Goal: Information Seeking & Learning: Learn about a topic

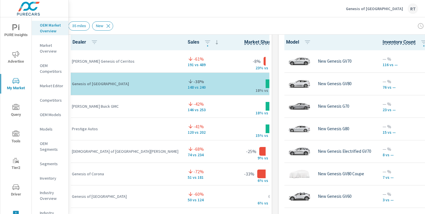
scroll to position [398, 0]
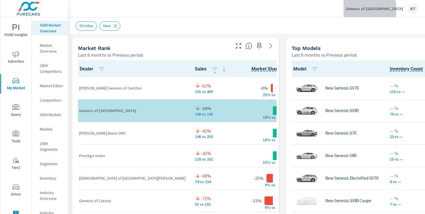
click at [381, 9] on p "Genesis of Ontario" at bounding box center [374, 8] width 57 height 5
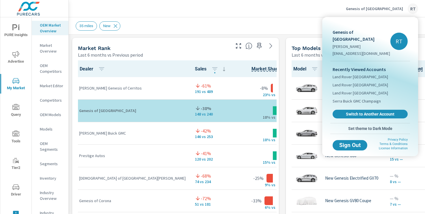
click at [307, 13] on div at bounding box center [212, 107] width 425 height 214
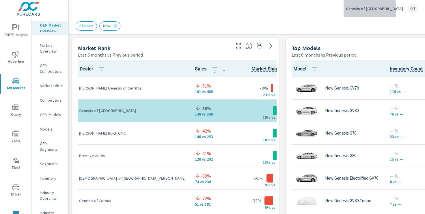
click at [380, 10] on p "Genesis of Ontario" at bounding box center [374, 8] width 57 height 5
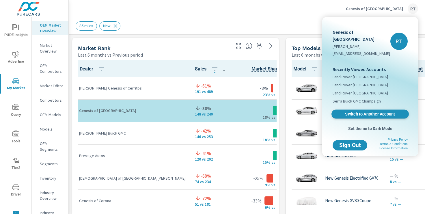
click at [349, 111] on span "Switch to Another Account" at bounding box center [370, 113] width 71 height 5
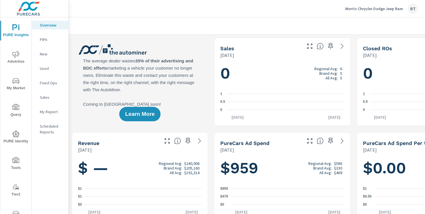
scroll to position [0, 0]
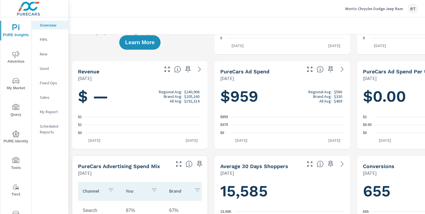
click at [365, 8] on p "Moritz Chrysler Dodge Jeep Ram" at bounding box center [374, 8] width 58 height 5
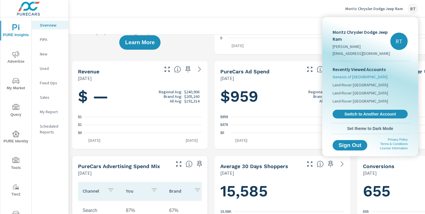
click at [341, 77] on span "Genesis of Ontario" at bounding box center [359, 77] width 55 height 6
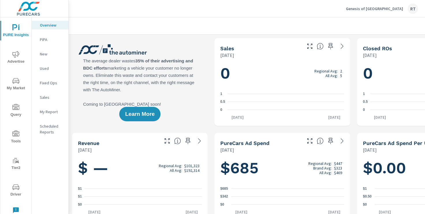
scroll to position [0, 0]
click at [16, 57] on icon "nav menu" at bounding box center [15, 54] width 7 height 7
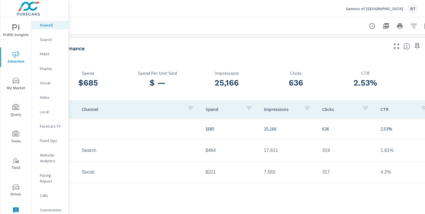
scroll to position [0, 71]
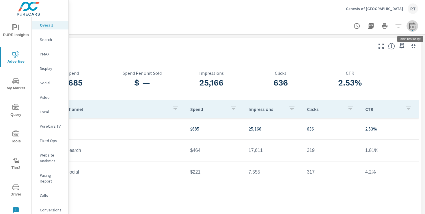
click at [413, 25] on icon "button" at bounding box center [412, 26] width 7 height 7
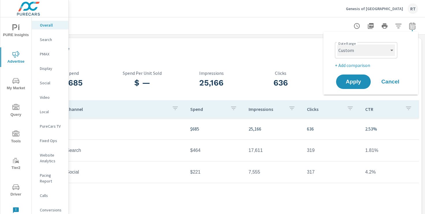
click at [388, 54] on select "Custom Yesterday Last week Last 7 days Last 14 days Last 30 days Last 45 days L…" at bounding box center [366, 50] width 58 height 12
click at [337, 44] on select "Custom Yesterday Last week Last 7 days Last 14 days Last 30 days Last 45 days L…" at bounding box center [366, 50] width 58 height 12
select select "Month to date"
click at [351, 84] on span "Apply" at bounding box center [353, 81] width 24 height 5
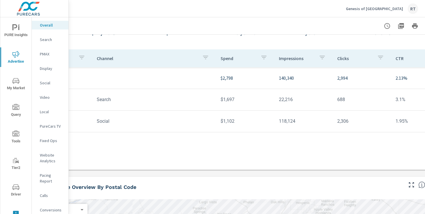
scroll to position [51, 41]
click at [46, 83] on p "Social" at bounding box center [52, 83] width 24 height 6
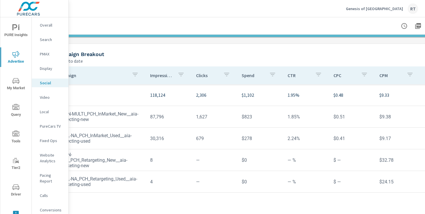
scroll to position [184, 71]
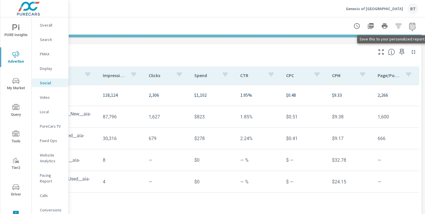
click at [402, 52] on icon "button" at bounding box center [401, 51] width 7 height 7
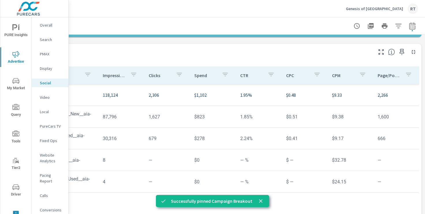
scroll to position [184, 0]
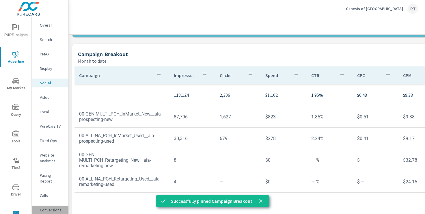
click at [48, 207] on p "Conversions" at bounding box center [52, 210] width 24 height 6
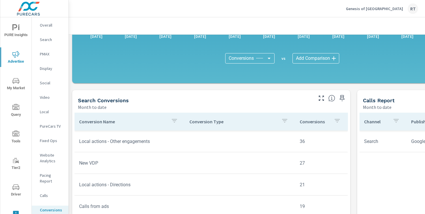
scroll to position [185, 0]
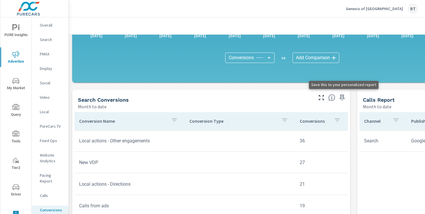
click at [341, 98] on icon "button" at bounding box center [342, 97] width 7 height 7
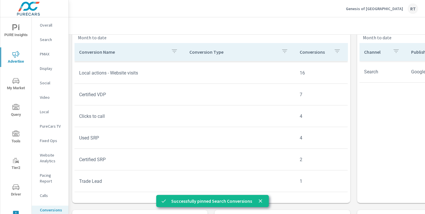
scroll to position [260, 0]
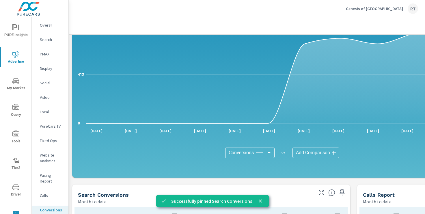
scroll to position [80, 0]
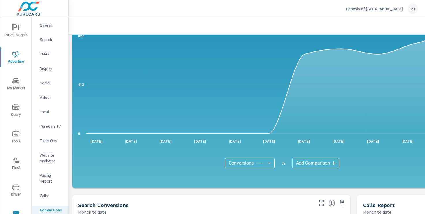
click at [43, 55] on p "PMAX" at bounding box center [52, 54] width 24 height 6
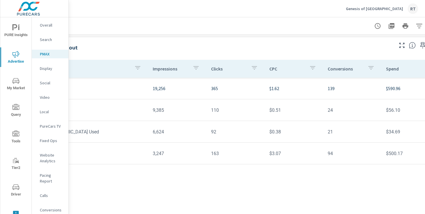
scroll to position [48, 71]
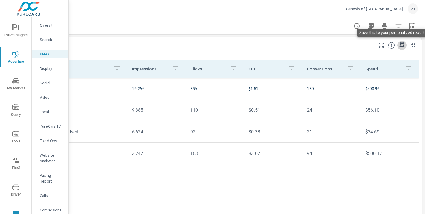
click at [401, 44] on icon "button" at bounding box center [401, 45] width 5 height 6
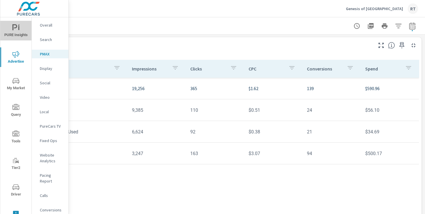
click at [14, 28] on icon "nav menu" at bounding box center [14, 27] width 5 height 6
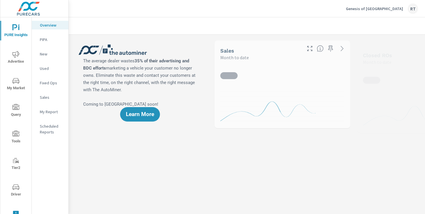
scroll to position [0, 0]
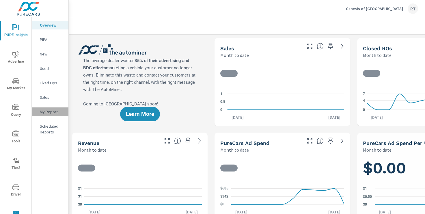
click at [49, 112] on p "My Report" at bounding box center [52, 112] width 24 height 6
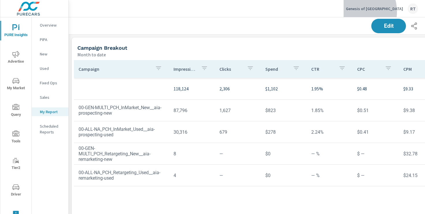
click at [379, 12] on div "Genesis of Ontario RT" at bounding box center [382, 8] width 72 height 10
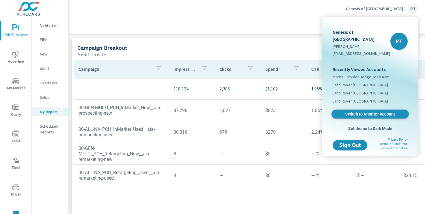
click at [354, 111] on span "Switch to Another Account" at bounding box center [370, 113] width 71 height 5
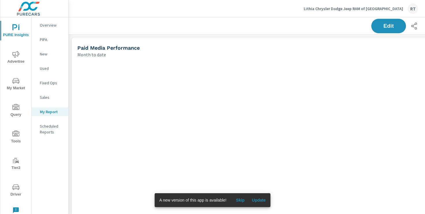
scroll to position [1530, 427]
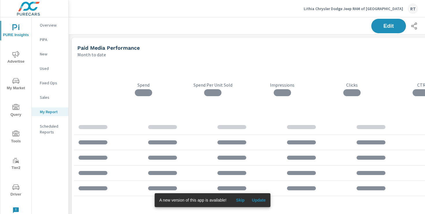
click at [240, 200] on span "Skip" at bounding box center [240, 199] width 14 height 5
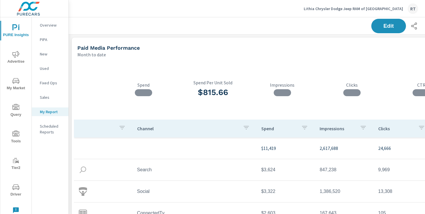
scroll to position [0, 71]
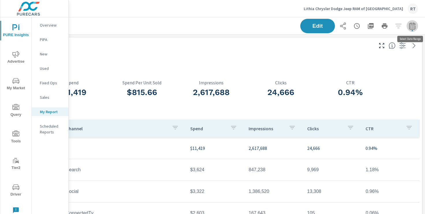
click at [412, 25] on icon "button" at bounding box center [412, 26] width 7 height 7
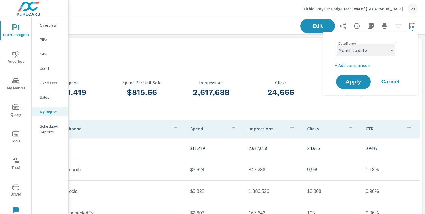
click at [386, 55] on select "Custom Yesterday Last week Last 7 days Last 14 days Last 30 days Last 45 days L…" at bounding box center [366, 50] width 58 height 12
click at [337, 44] on select "Custom Yesterday Last week Last 7 days Last 14 days Last 30 days Last 45 days L…" at bounding box center [366, 50] width 58 height 12
select select "Last 30 days"
click at [351, 65] on p "+ Add comparison" at bounding box center [372, 65] width 74 height 7
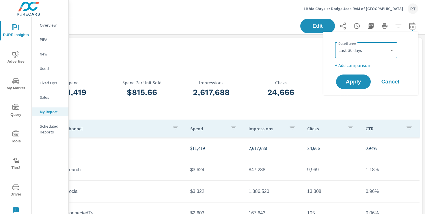
select select "Previous period"
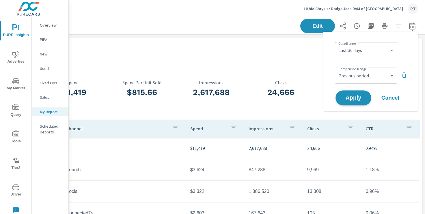
click at [352, 95] on span "Apply" at bounding box center [353, 97] width 24 height 5
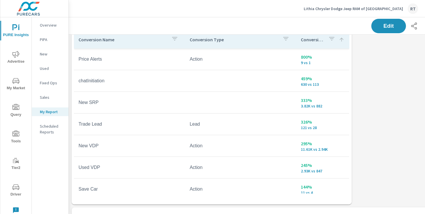
scroll to position [431, 0]
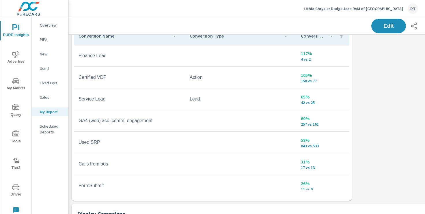
scroll to position [145, 0]
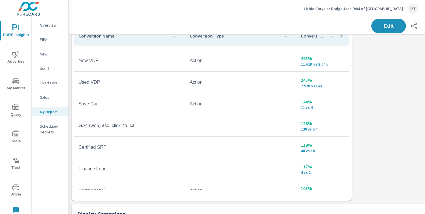
scroll to position [103, 0]
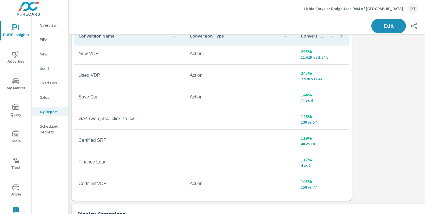
scroll to position [94, 0]
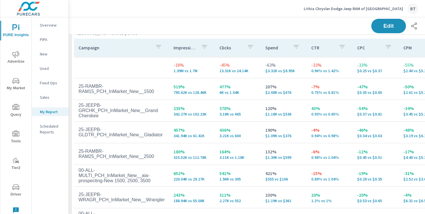
scroll to position [885, 0]
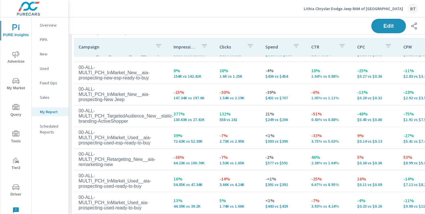
scroll to position [119, 0]
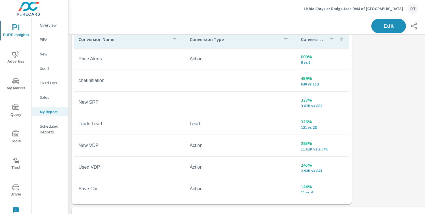
scroll to position [434, 0]
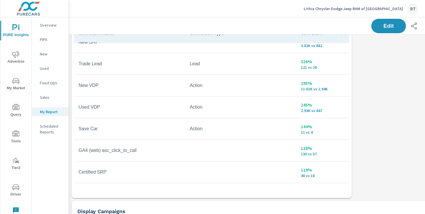
scroll to position [54, 0]
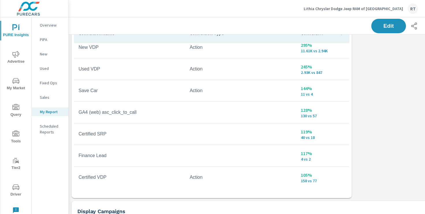
scroll to position [92, 0]
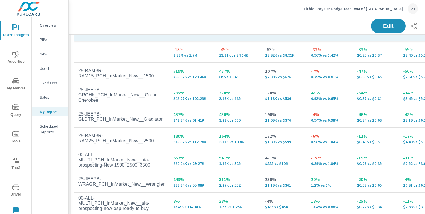
scroll to position [909, 0]
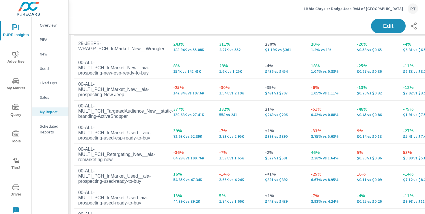
scroll to position [130, 0]
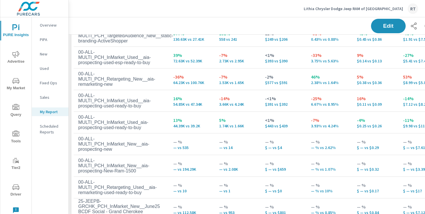
scroll to position [202, 0]
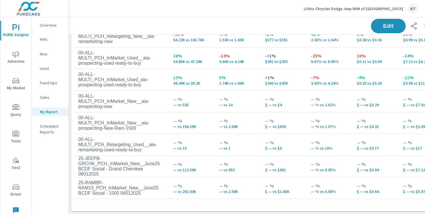
scroll to position [950, 0]
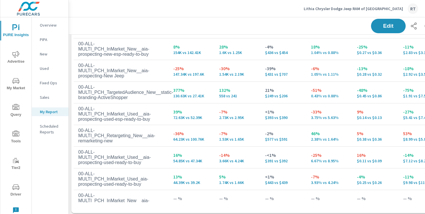
scroll to position [95, 0]
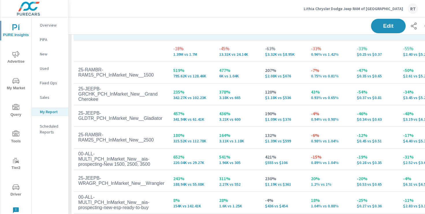
scroll to position [896, 0]
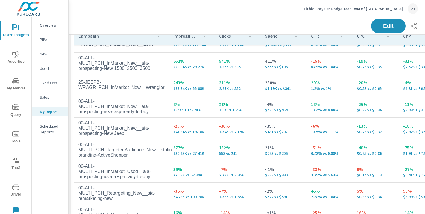
scroll to position [101, 0]
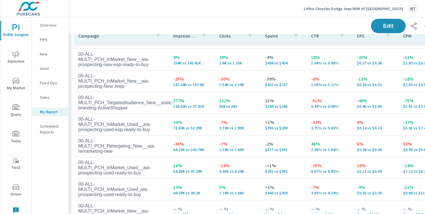
scroll to position [202, 0]
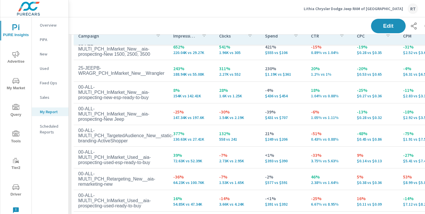
scroll to position [110, 0]
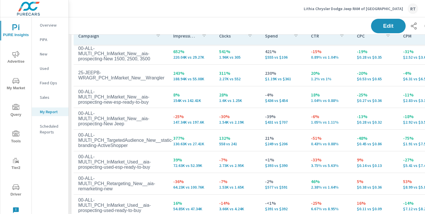
scroll to position [79, 0]
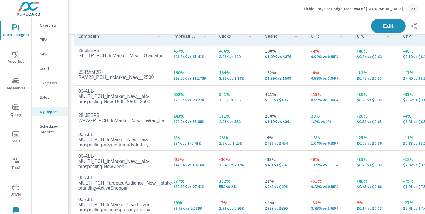
scroll to position [53, 0]
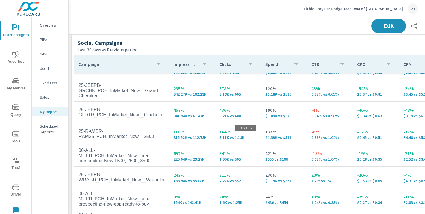
scroll to position [23, 0]
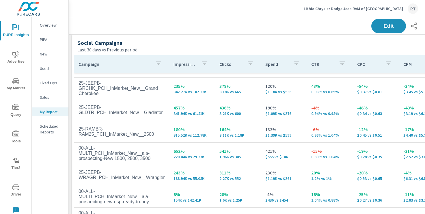
scroll to position [42, 0]
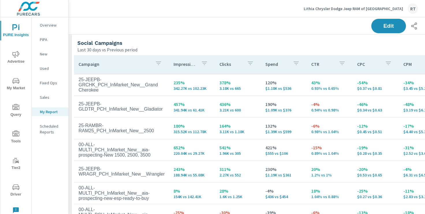
scroll to position [66, 0]
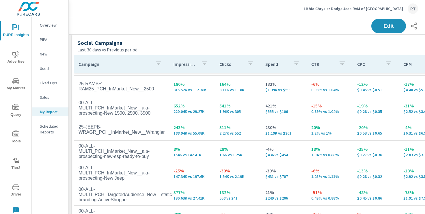
scroll to position [84, 0]
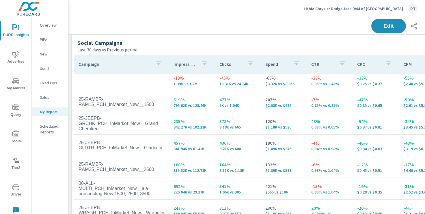
scroll to position [3, 0]
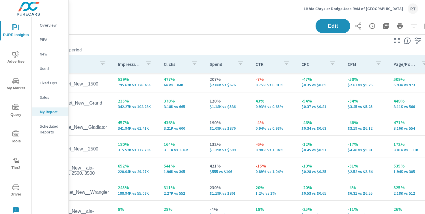
scroll to position [868, 71]
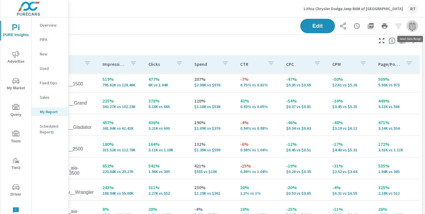
click at [410, 27] on icon "button" at bounding box center [412, 26] width 7 height 7
select select "Last 30 days"
select select "Previous period"
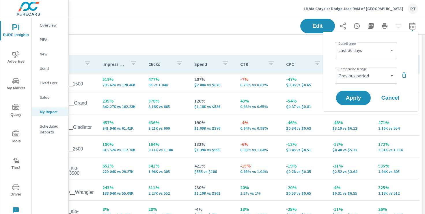
click at [403, 74] on icon "button" at bounding box center [404, 75] width 7 height 7
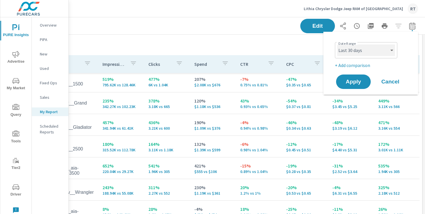
click at [387, 52] on select "Custom Yesterday Last week Last 7 days Last 14 days Last 30 days Last 45 days L…" at bounding box center [366, 50] width 58 height 12
click at [337, 44] on select "Custom Yesterday Last week Last 7 days Last 14 days Last 30 days Last 45 days L…" at bounding box center [366, 50] width 58 height 12
select select "Last month"
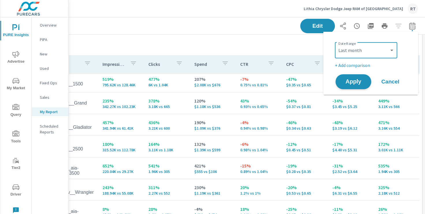
click at [352, 82] on span "Apply" at bounding box center [353, 81] width 24 height 5
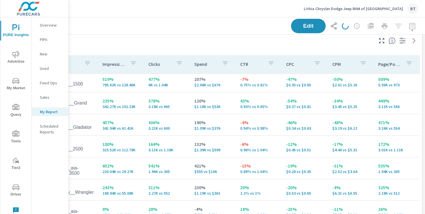
scroll to position [0, 71]
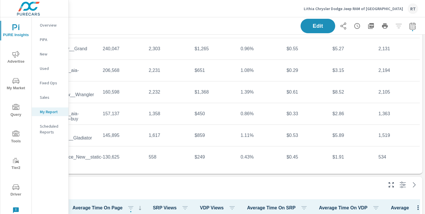
scroll to position [998, 71]
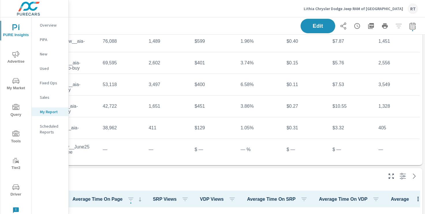
scroll to position [102, 0]
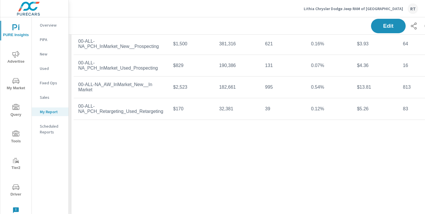
scroll to position [664, 0]
click at [16, 53] on icon "nav menu" at bounding box center [15, 54] width 7 height 7
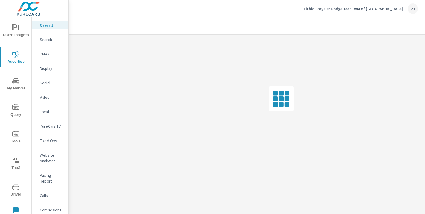
click at [46, 85] on p "Social" at bounding box center [52, 83] width 24 height 6
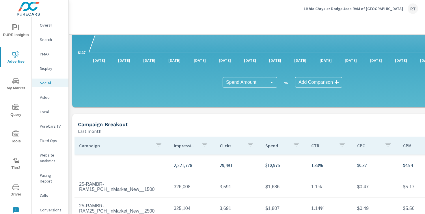
scroll to position [199, 0]
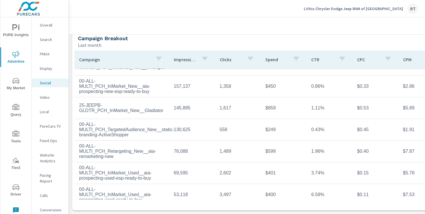
scroll to position [8, 0]
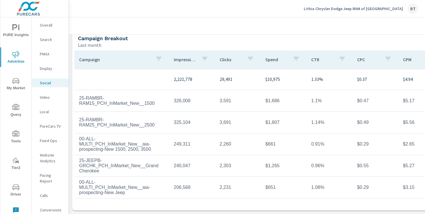
scroll to position [199, 71]
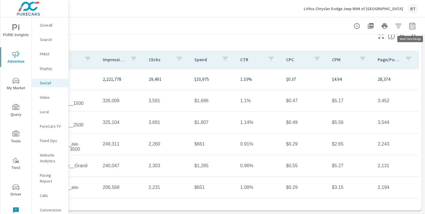
click at [411, 27] on icon "button" at bounding box center [412, 26] width 7 height 7
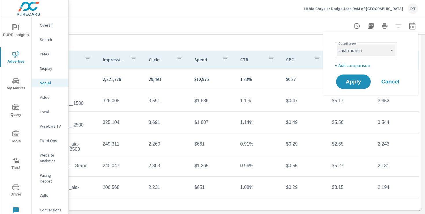
click at [387, 53] on select "Custom Yesterday Last week Last 7 days Last 14 days Last 30 days Last 45 days L…" at bounding box center [366, 50] width 58 height 12
click at [337, 44] on select "Custom Yesterday Last week Last 7 days Last 14 days Last 30 days Last 45 days L…" at bounding box center [366, 50] width 58 height 12
select select "Month to date"
click at [347, 82] on span "Apply" at bounding box center [353, 81] width 24 height 5
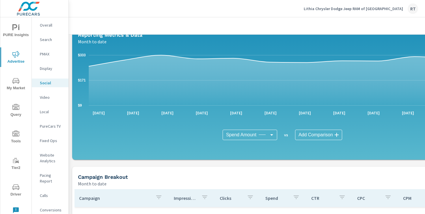
scroll to position [199, 0]
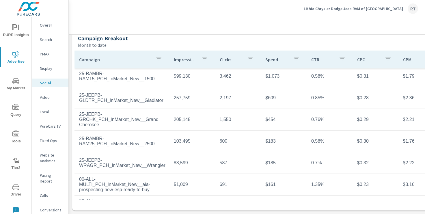
scroll to position [23, 0]
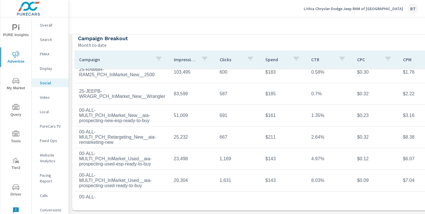
scroll to position [109, 0]
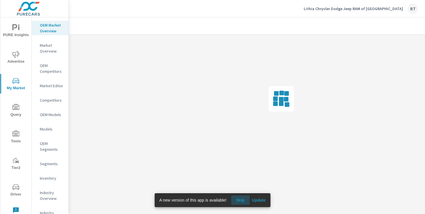
click at [243, 199] on span "Skip" at bounding box center [240, 199] width 14 height 5
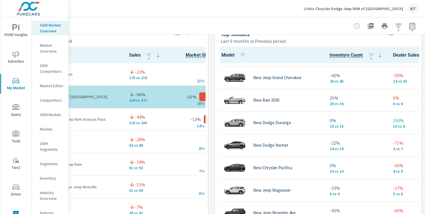
scroll to position [132, 0]
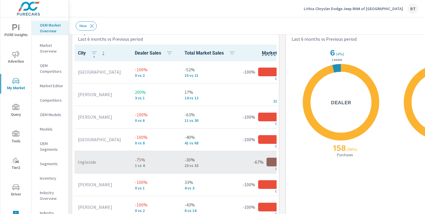
scroll to position [360, 135]
